Goal: Find contact information: Find contact information

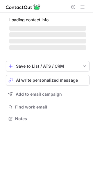
scroll to position [113, 93]
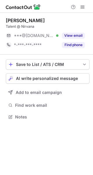
scroll to position [113, 93]
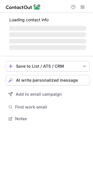
scroll to position [113, 93]
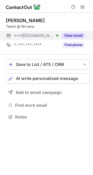
click at [77, 36] on button "View email" at bounding box center [73, 36] width 23 height 6
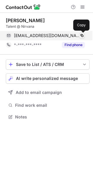
click at [84, 37] on span at bounding box center [82, 35] width 5 height 5
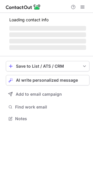
scroll to position [118, 93]
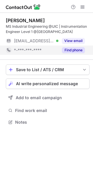
click at [71, 50] on button "Find phone" at bounding box center [73, 50] width 23 height 6
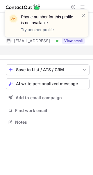
scroll to position [109, 93]
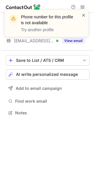
click at [85, 14] on span at bounding box center [84, 15] width 5 height 6
